Goal: Information Seeking & Learning: Learn about a topic

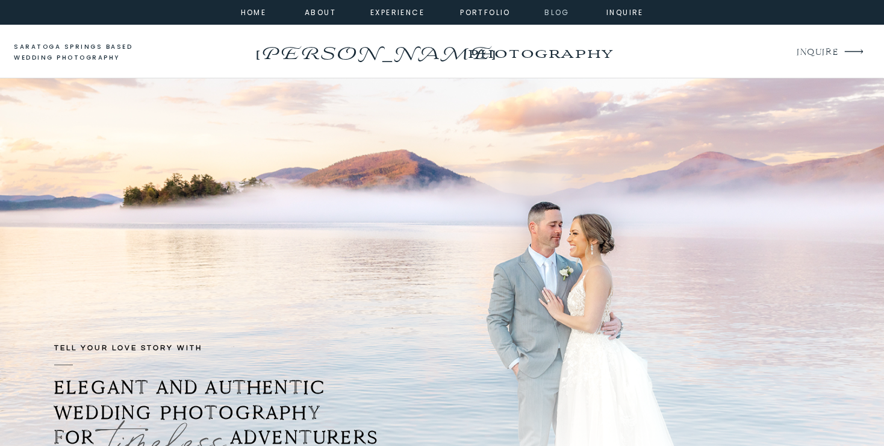
click at [561, 13] on nav "Blog" at bounding box center [556, 11] width 43 height 11
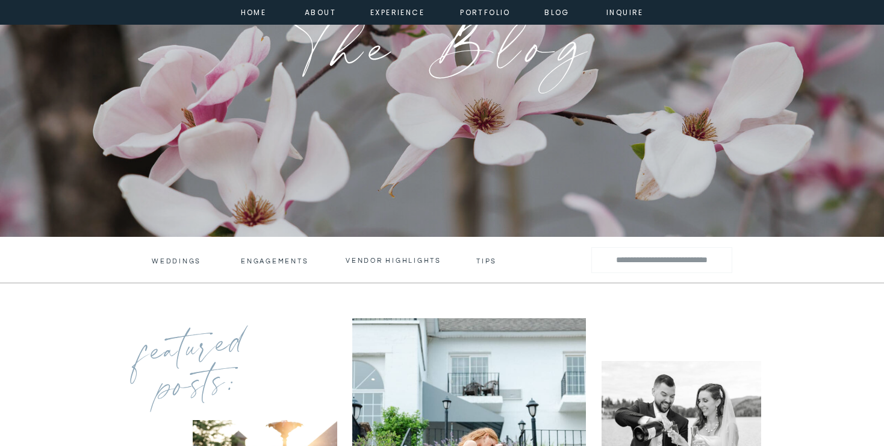
scroll to position [232, 0]
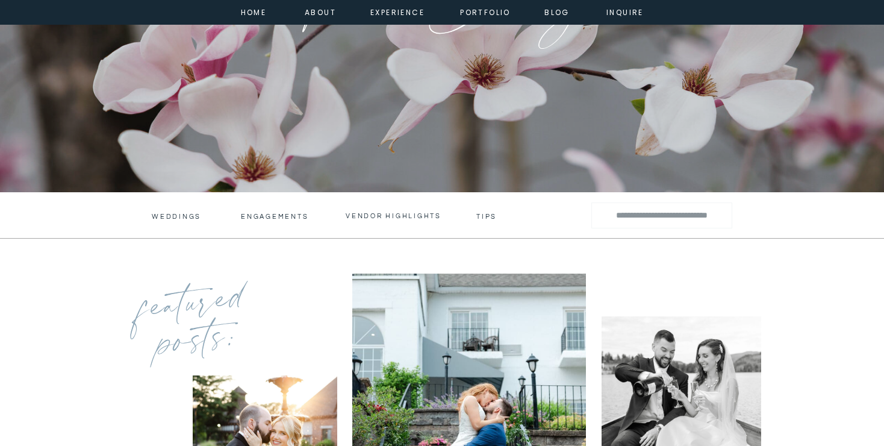
click at [643, 214] on input "Search for:" at bounding box center [661, 215] width 119 height 17
type input "**********"
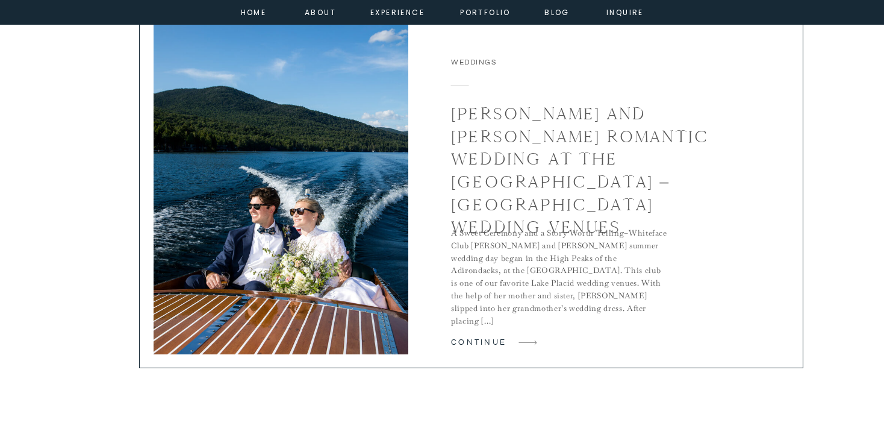
scroll to position [2621, 0]
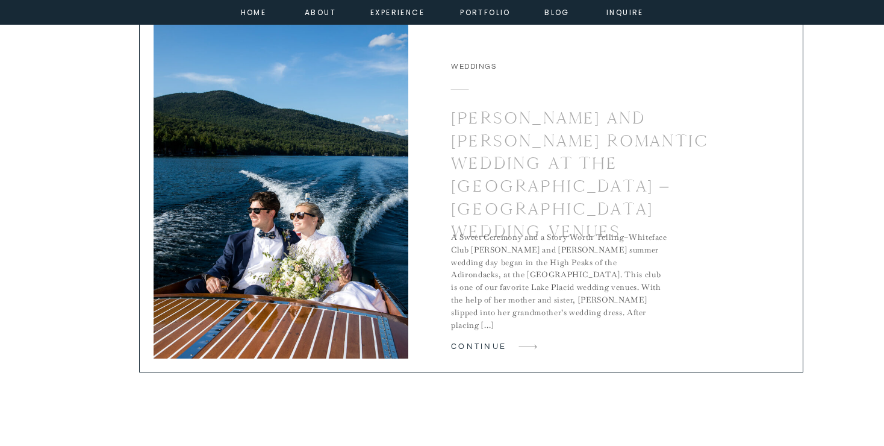
click at [517, 174] on h2 "[PERSON_NAME] and [PERSON_NAME] Romantic Wedding at the [GEOGRAPHIC_DATA] – [GE…" at bounding box center [596, 175] width 291 height 136
click at [517, 166] on link "[PERSON_NAME] and [PERSON_NAME] Romantic Wedding at the [GEOGRAPHIC_DATA] – [GE…" at bounding box center [580, 174] width 258 height 134
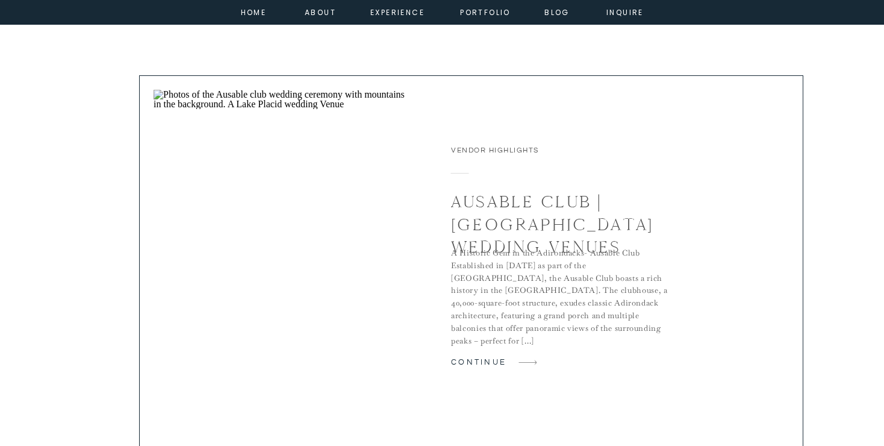
scroll to position [1697, 0]
click at [559, 205] on link "Ausable Club | [GEOGRAPHIC_DATA] Wedding Venues" at bounding box center [552, 223] width 202 height 66
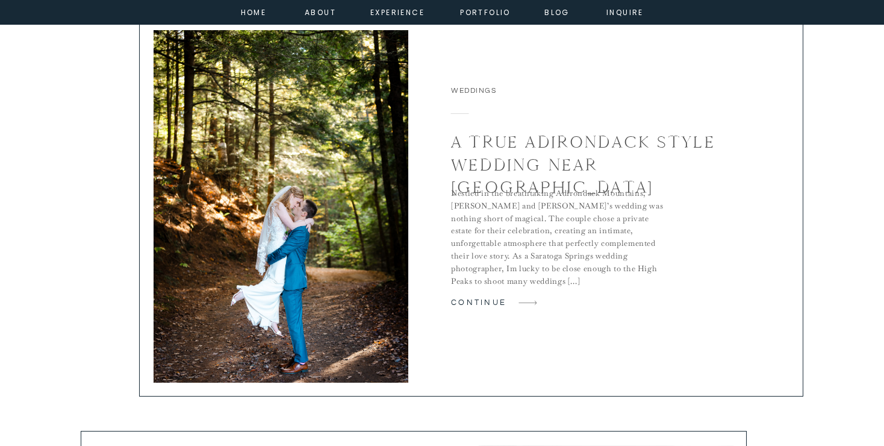
scroll to position [891, 0]
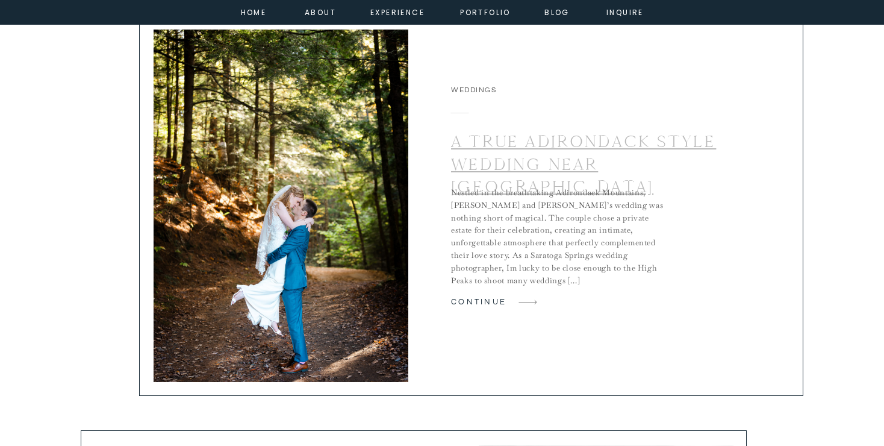
click at [570, 161] on link "A True Adirondack Style Wedding Near [GEOGRAPHIC_DATA]" at bounding box center [583, 164] width 265 height 66
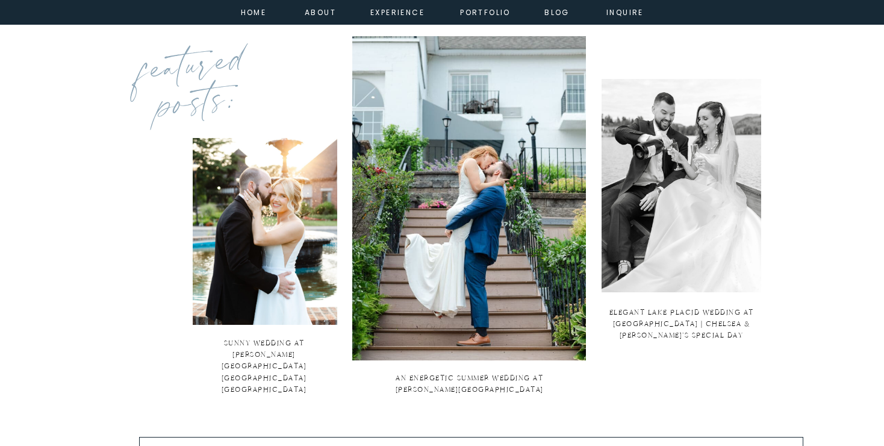
scroll to position [472, 0]
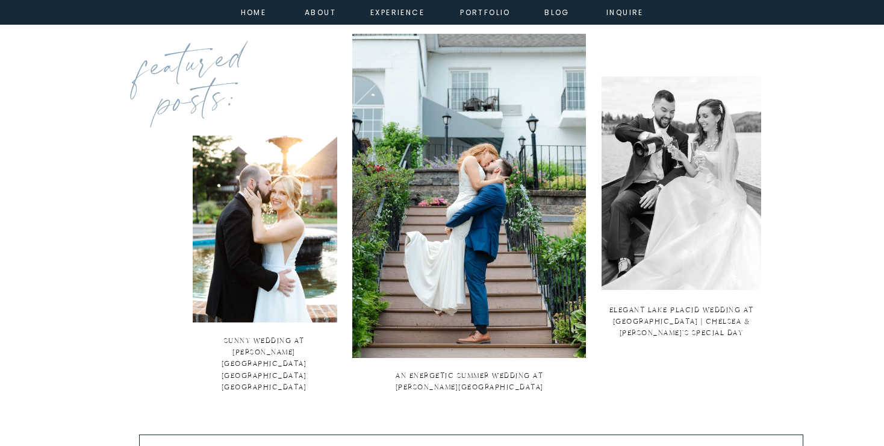
click at [749, 204] on img at bounding box center [682, 182] width 160 height 213
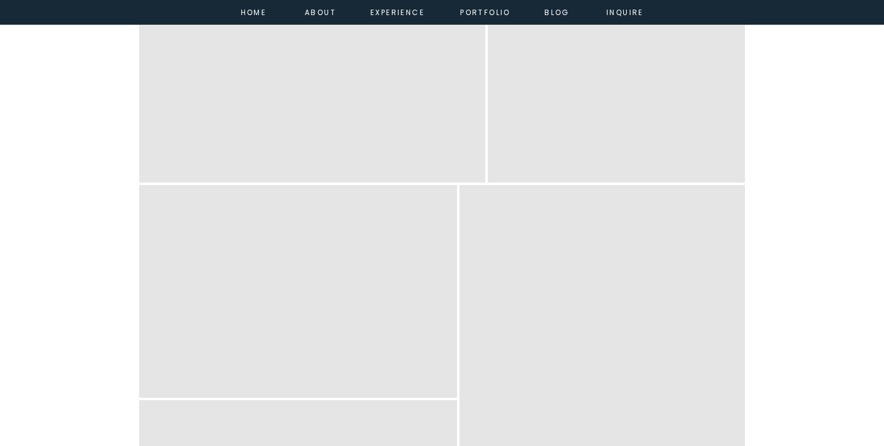
scroll to position [5425, 0]
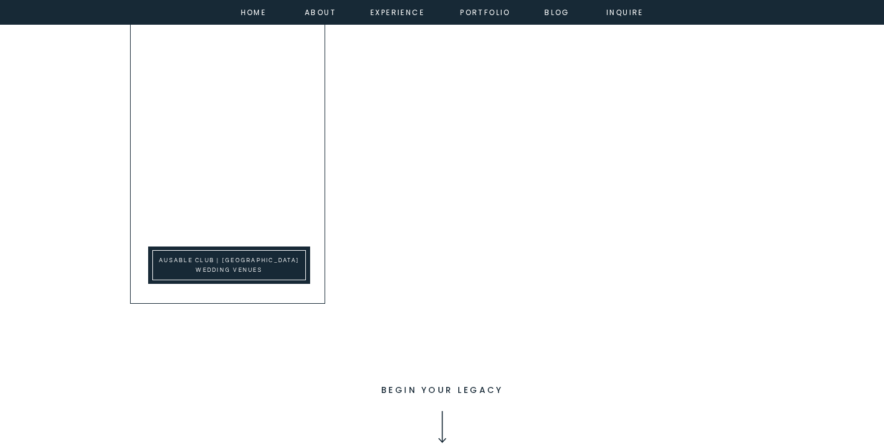
scroll to position [4213, 0]
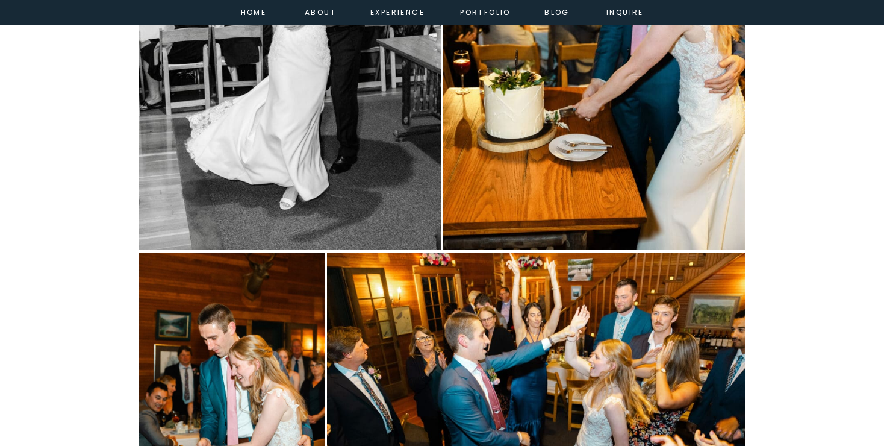
scroll to position [7963, 0]
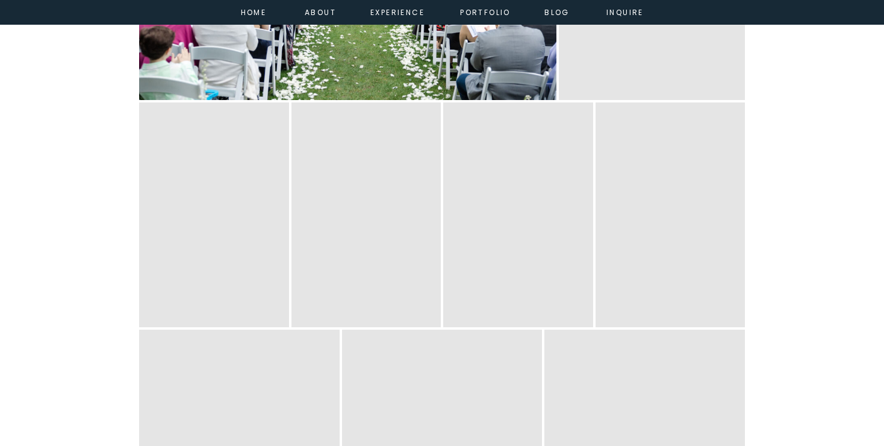
scroll to position [5357, 0]
